Goal: Information Seeking & Learning: Find specific fact

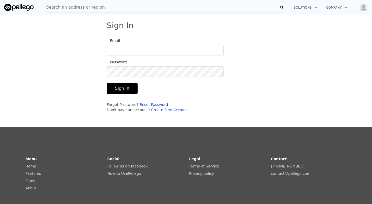
type input "[EMAIL_ADDRESS][DOMAIN_NAME]"
click at [120, 85] on button "Sign In" at bounding box center [122, 88] width 31 height 10
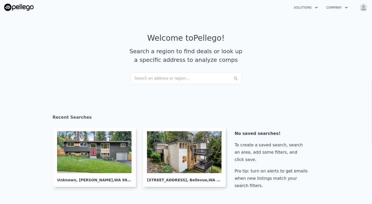
click at [197, 79] on div "Search an address or region..." at bounding box center [185, 77] width 111 height 11
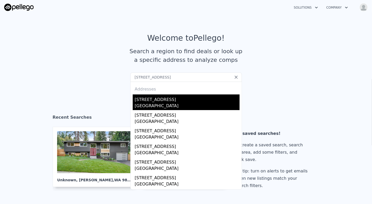
type input "[STREET_ADDRESS]"
click at [161, 96] on div "[STREET_ADDRESS]" at bounding box center [187, 98] width 105 height 8
